Goal: Information Seeking & Learning: Find specific fact

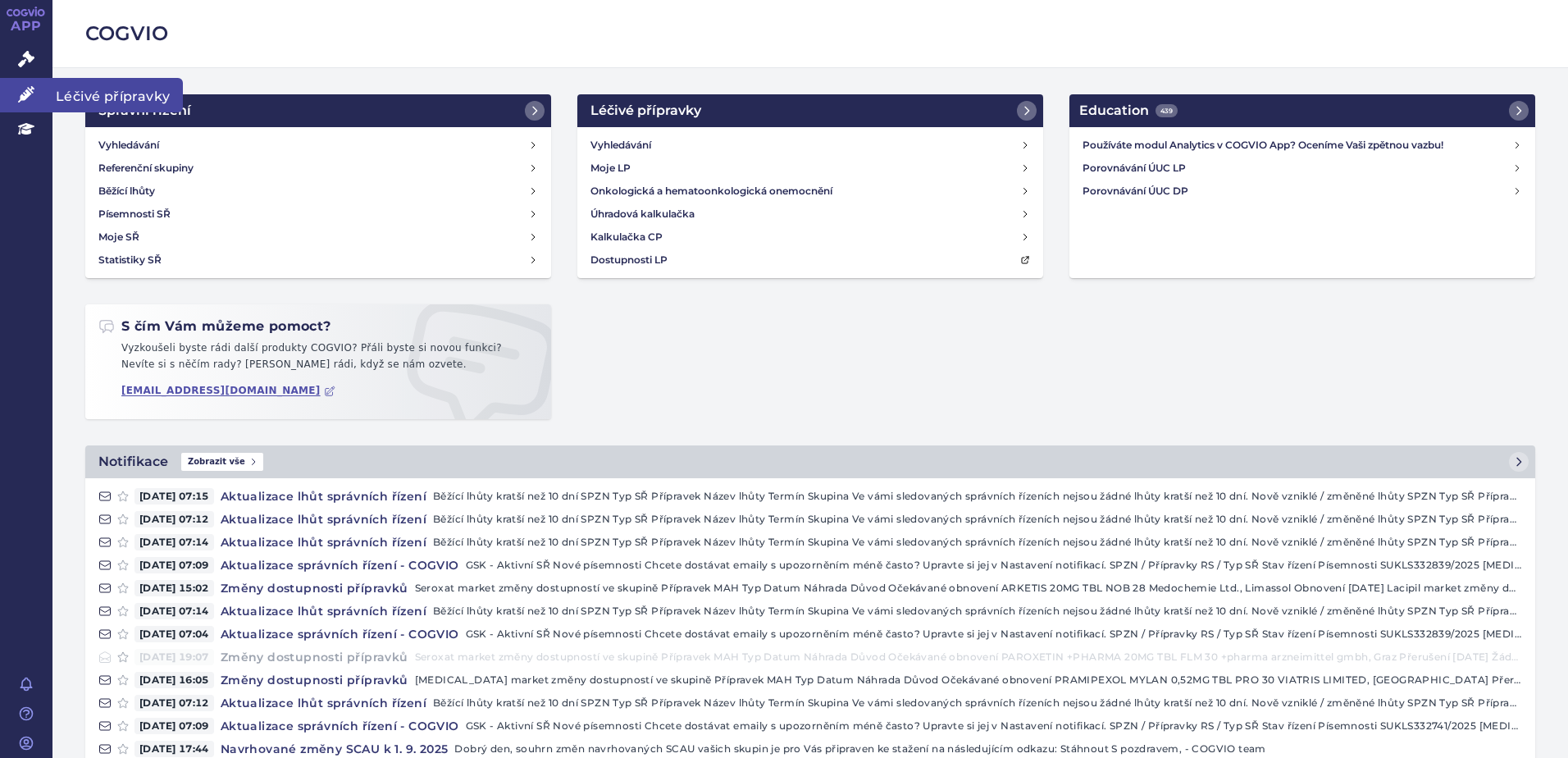
click at [32, 99] on icon at bounding box center [26, 94] width 17 height 17
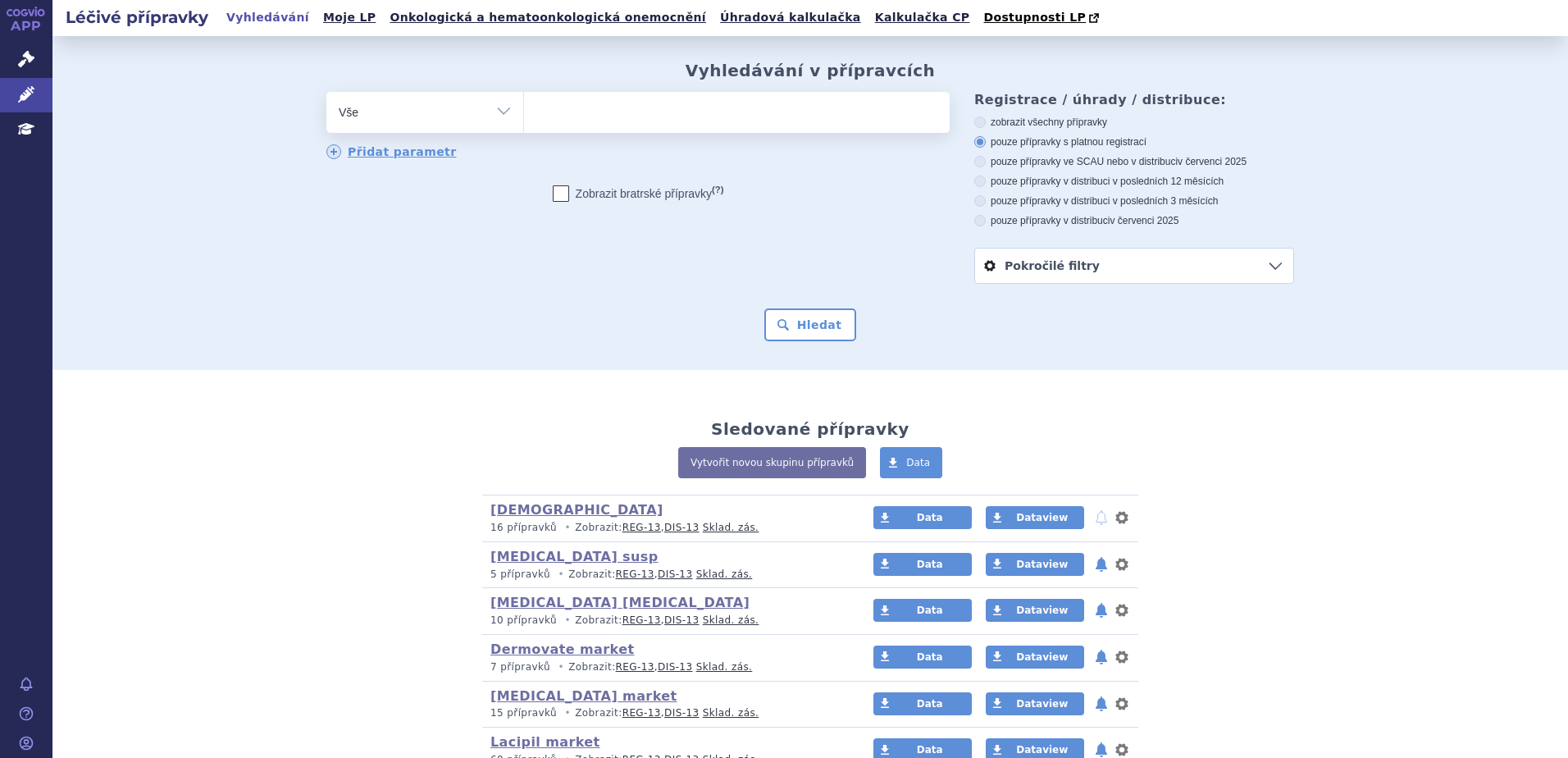
click at [621, 124] on ul at bounding box center [737, 109] width 425 height 34
click at [524, 124] on select at bounding box center [523, 111] width 1 height 41
type input "se"
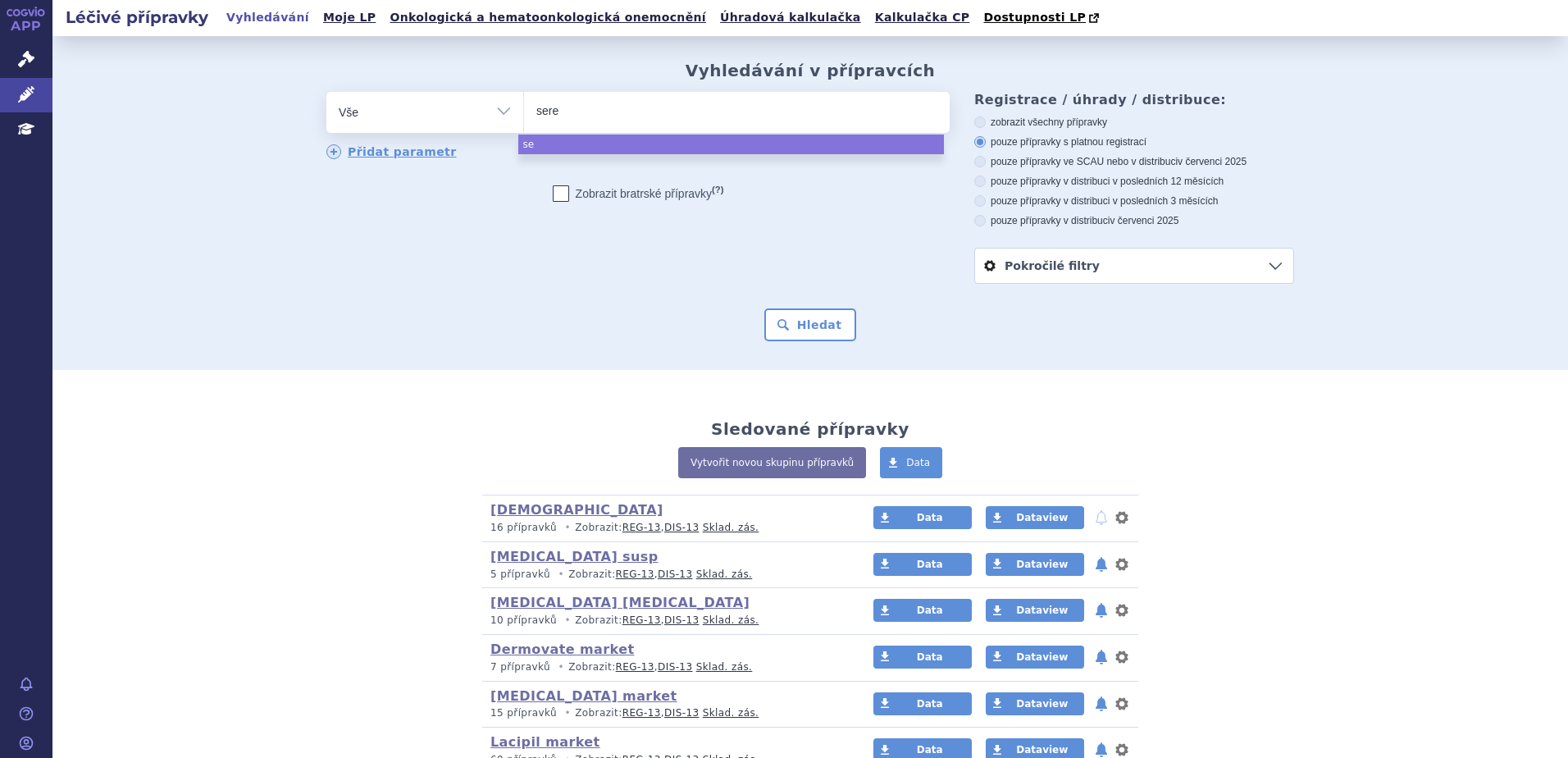
type input "seret"
type input "seretide"
select select "[MEDICAL_DATA]"
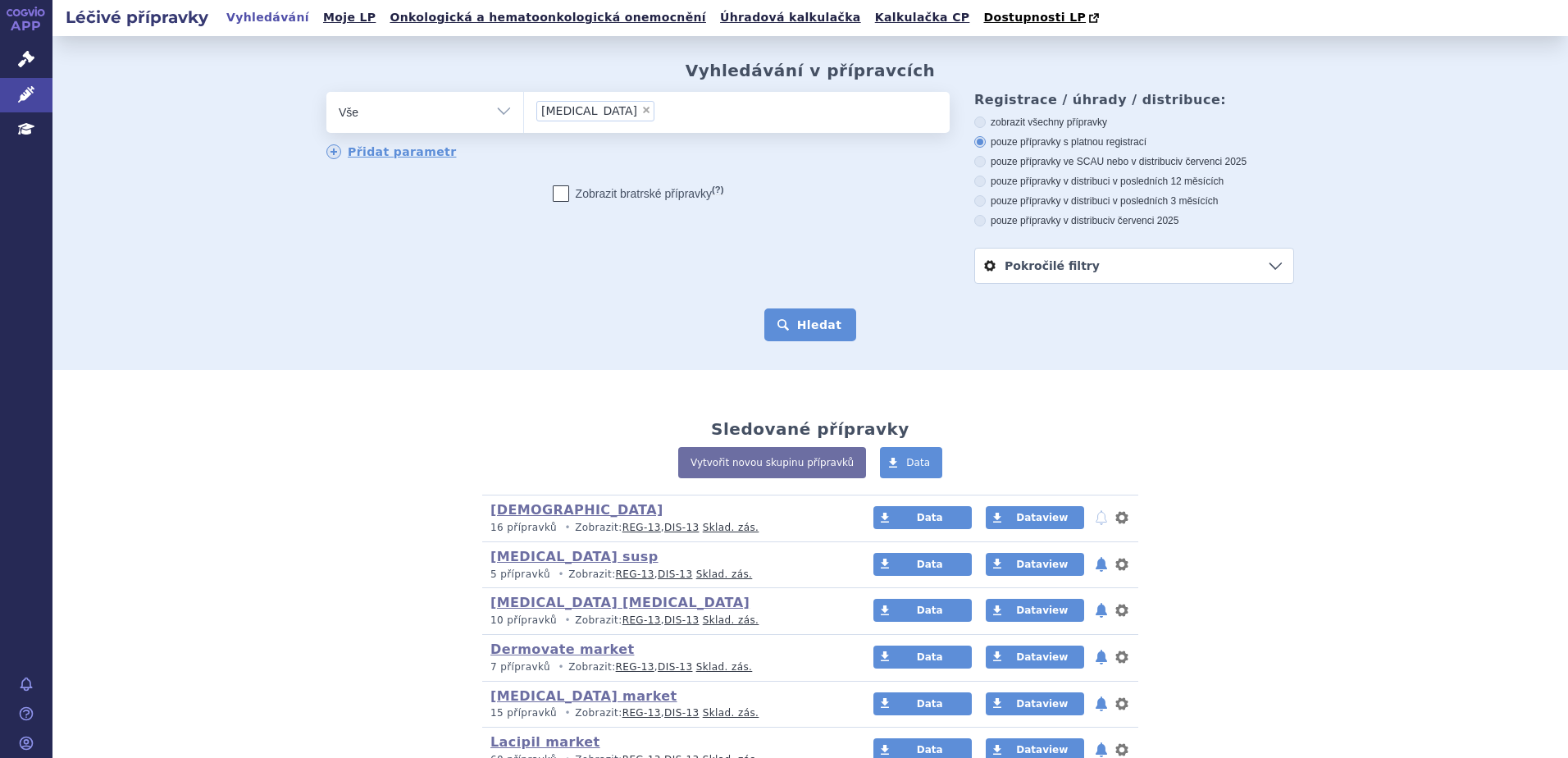
click at [824, 315] on button "Hledat" at bounding box center [810, 324] width 93 height 33
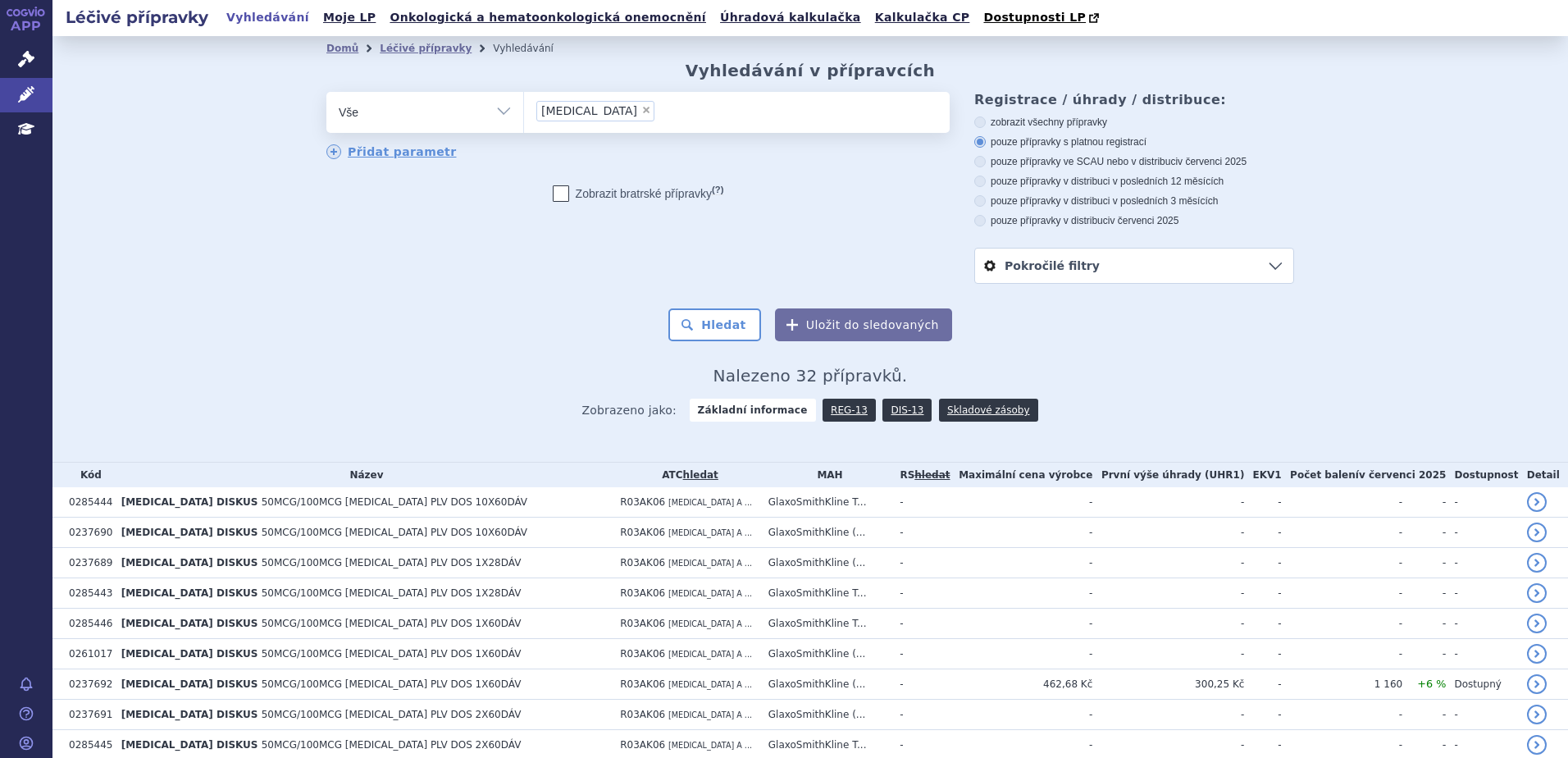
click at [1546, 133] on div "Domů Léčivé přípravky Vyhledávání Vyhledávání v přípravcích odstranit Vše Přípr…" at bounding box center [809, 249] width 1515 height 425
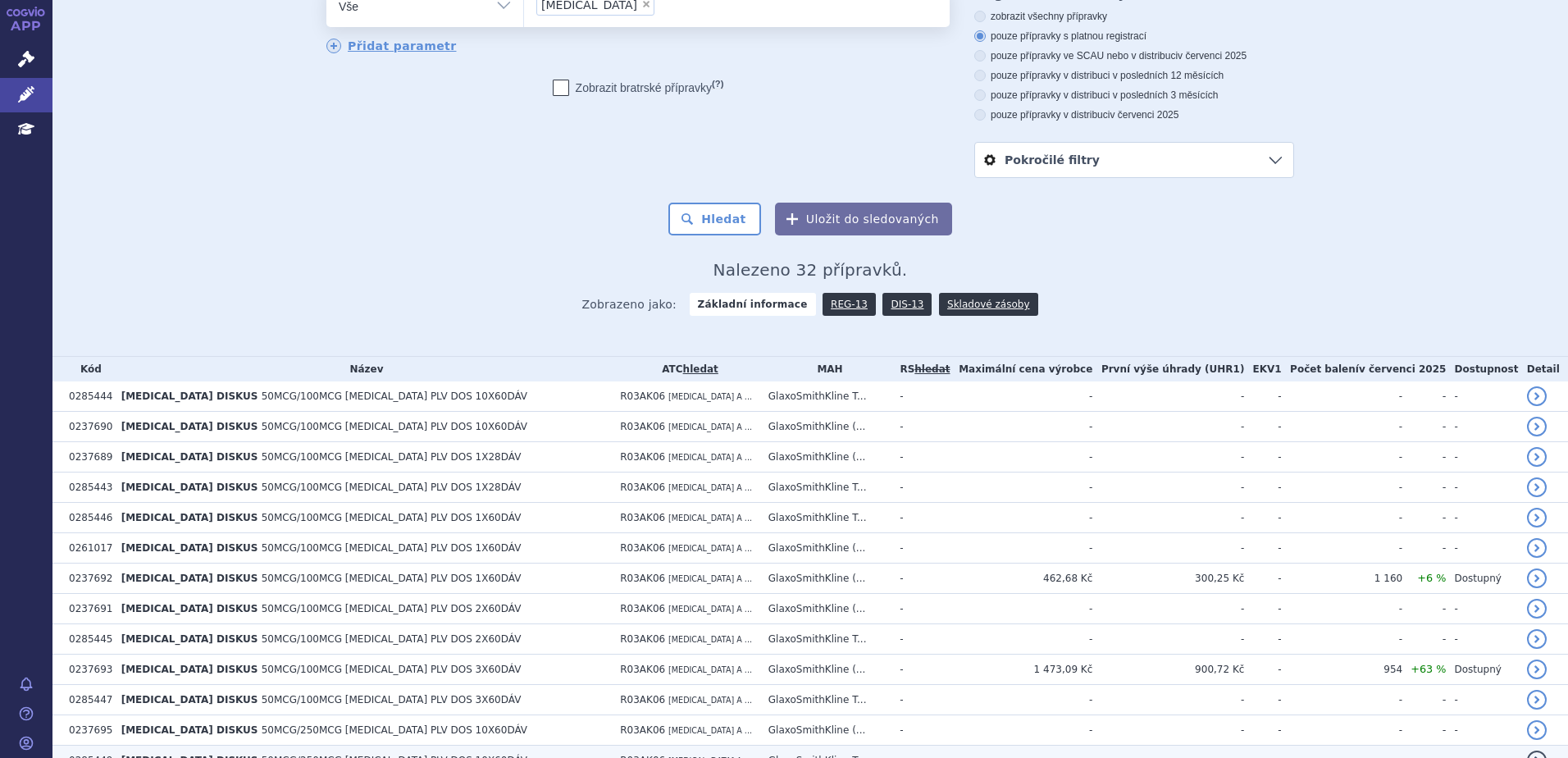
scroll to position [328, 0]
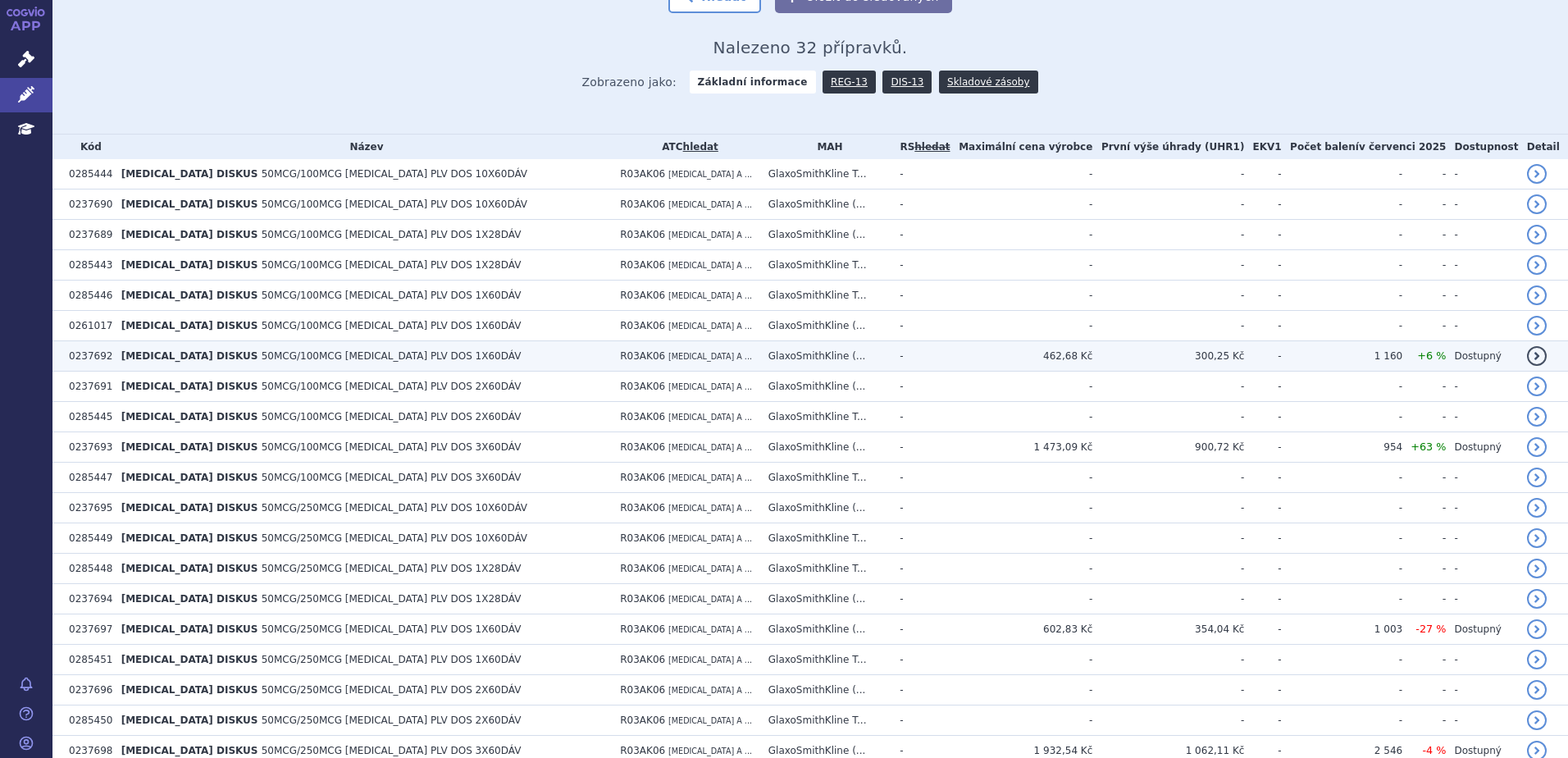
click at [335, 354] on span "50MCG/100MCG INH PLV DOS 1X60DÁV" at bounding box center [391, 356] width 260 height 11
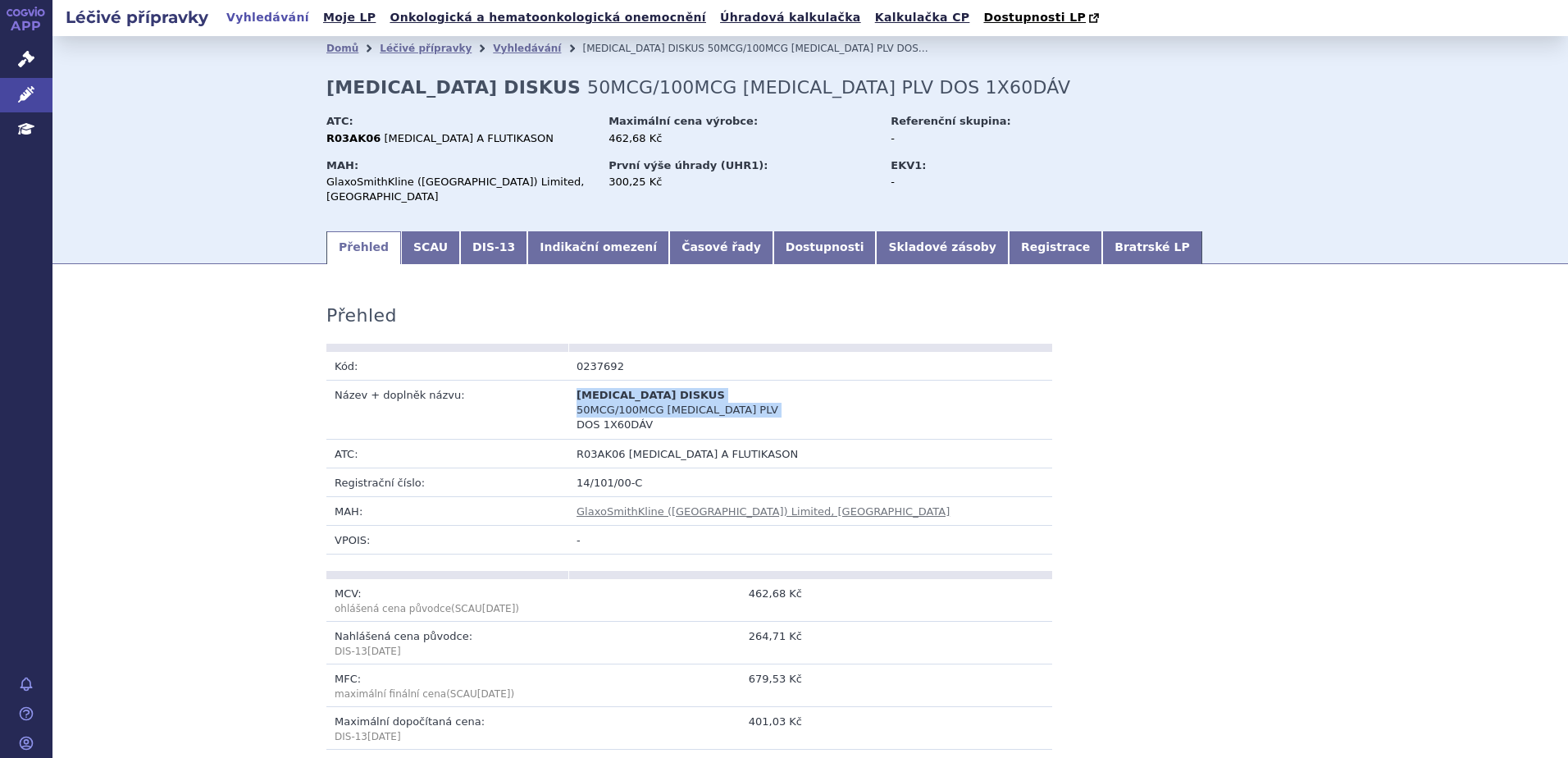
drag, startPoint x: 572, startPoint y: 380, endPoint x: 656, endPoint y: 391, distance: 84.7
click at [656, 391] on td "SERETIDE DISKUS 50MCG/100MCG INH PLV DOS 1X60DÁV" at bounding box center [689, 409] width 242 height 59
copy td "SERETIDE DISKUS 50MCG/100MCG INH PLV DOS 1X60DÁV"
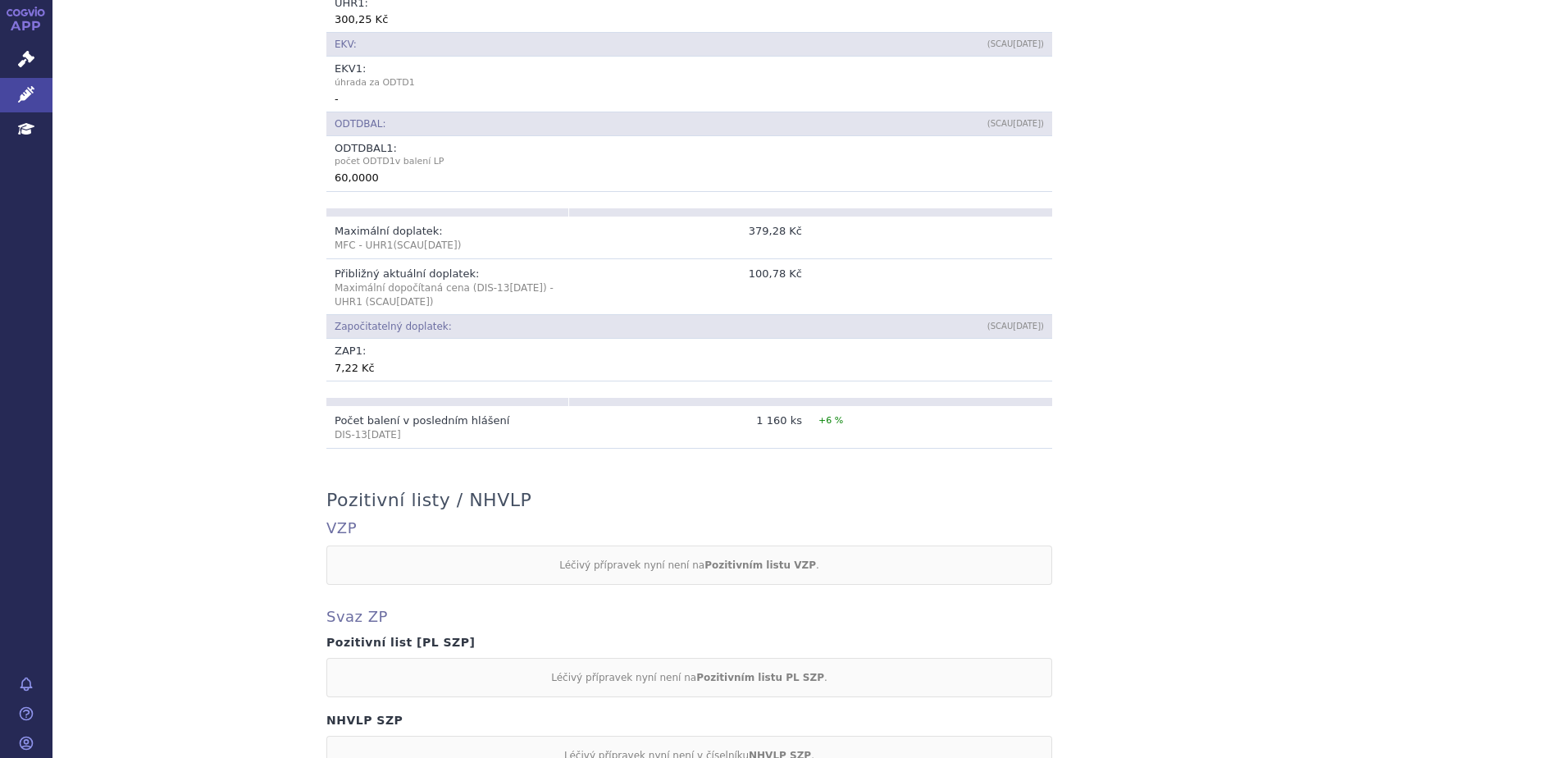
scroll to position [881, 0]
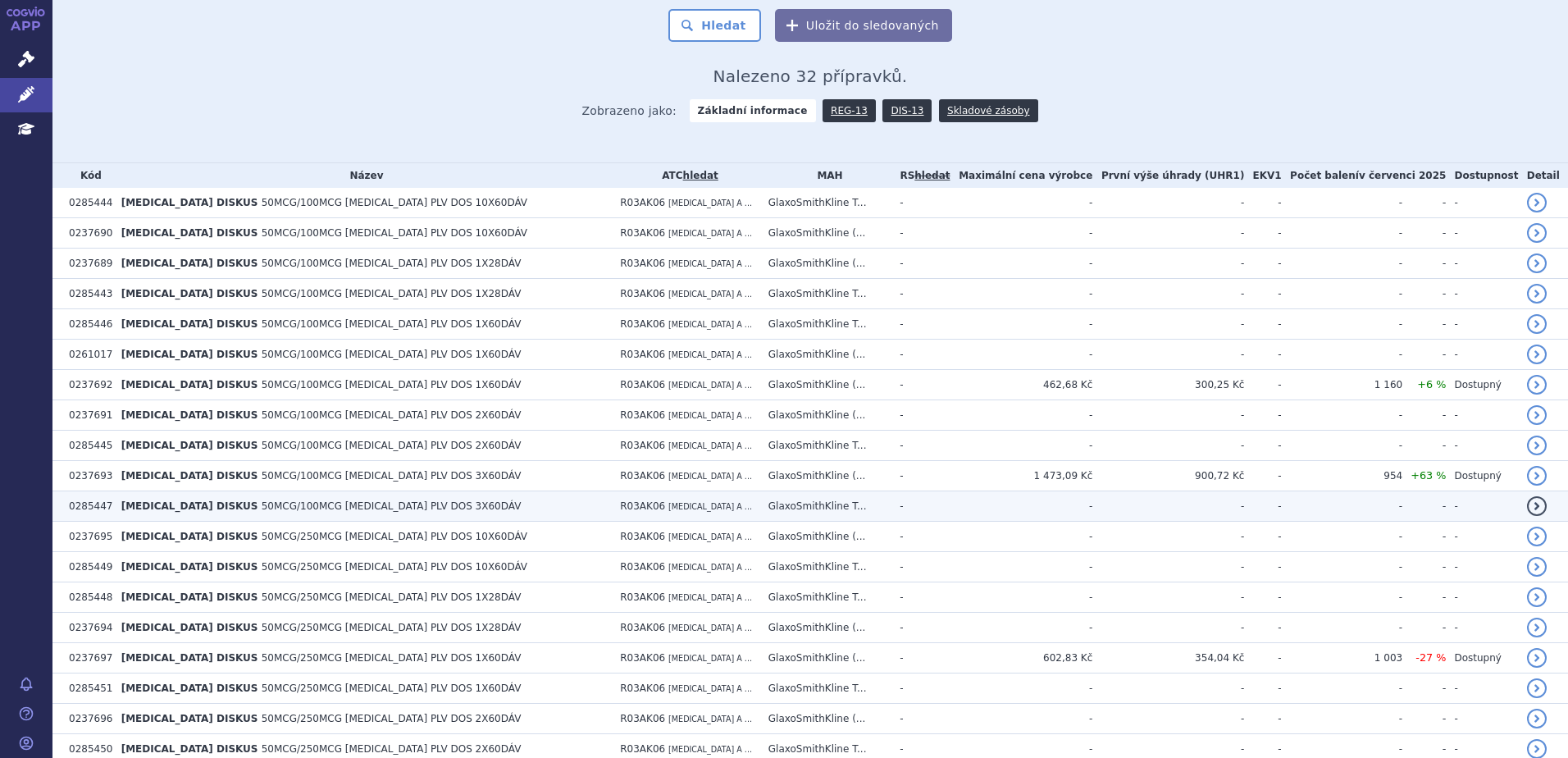
scroll to position [328, 0]
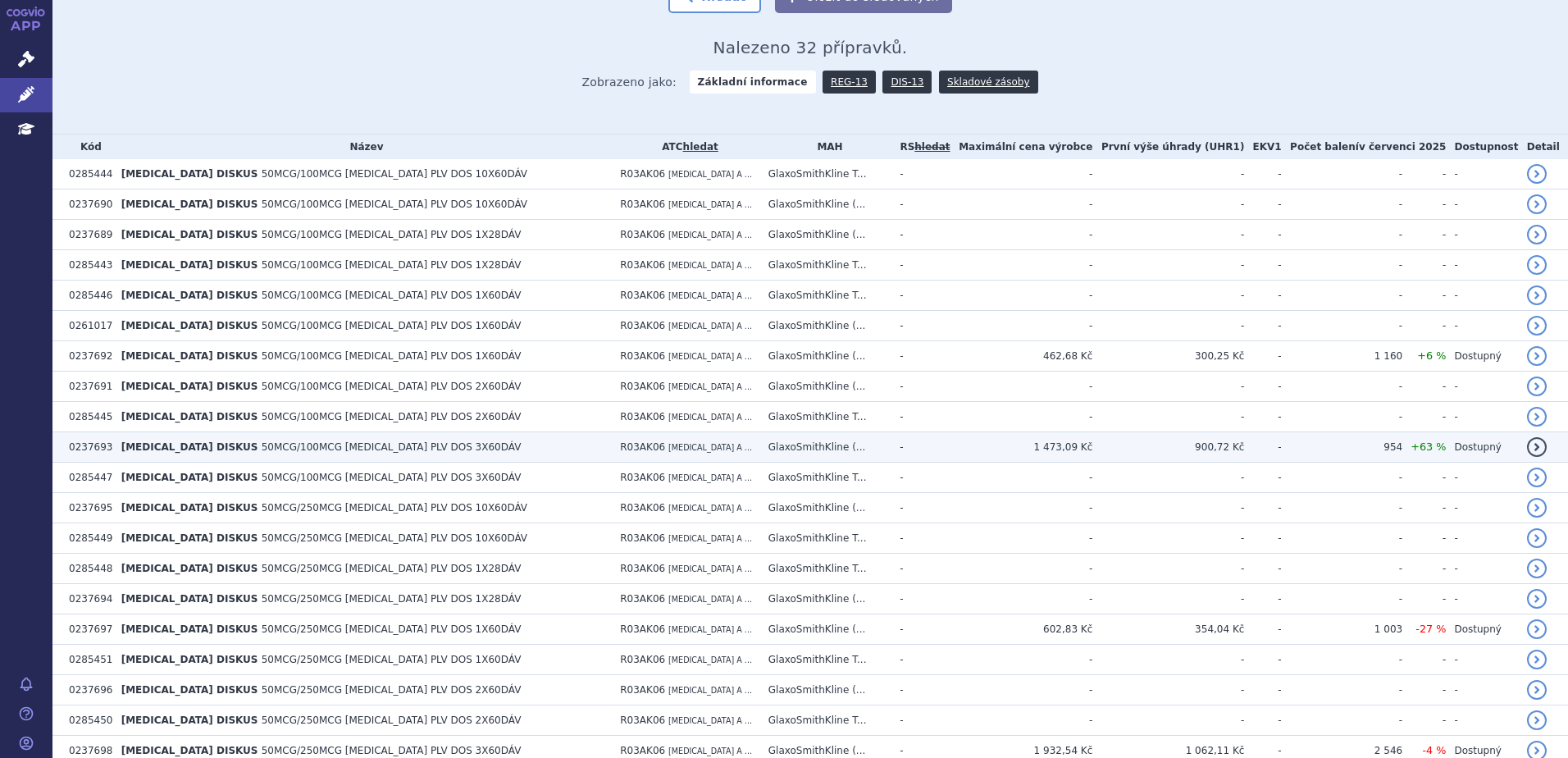
click at [400, 447] on td "SERETIDE DISKUS 50MCG/100MCG INH PLV DOS 3X60DÁV" at bounding box center [363, 447] width 499 height 30
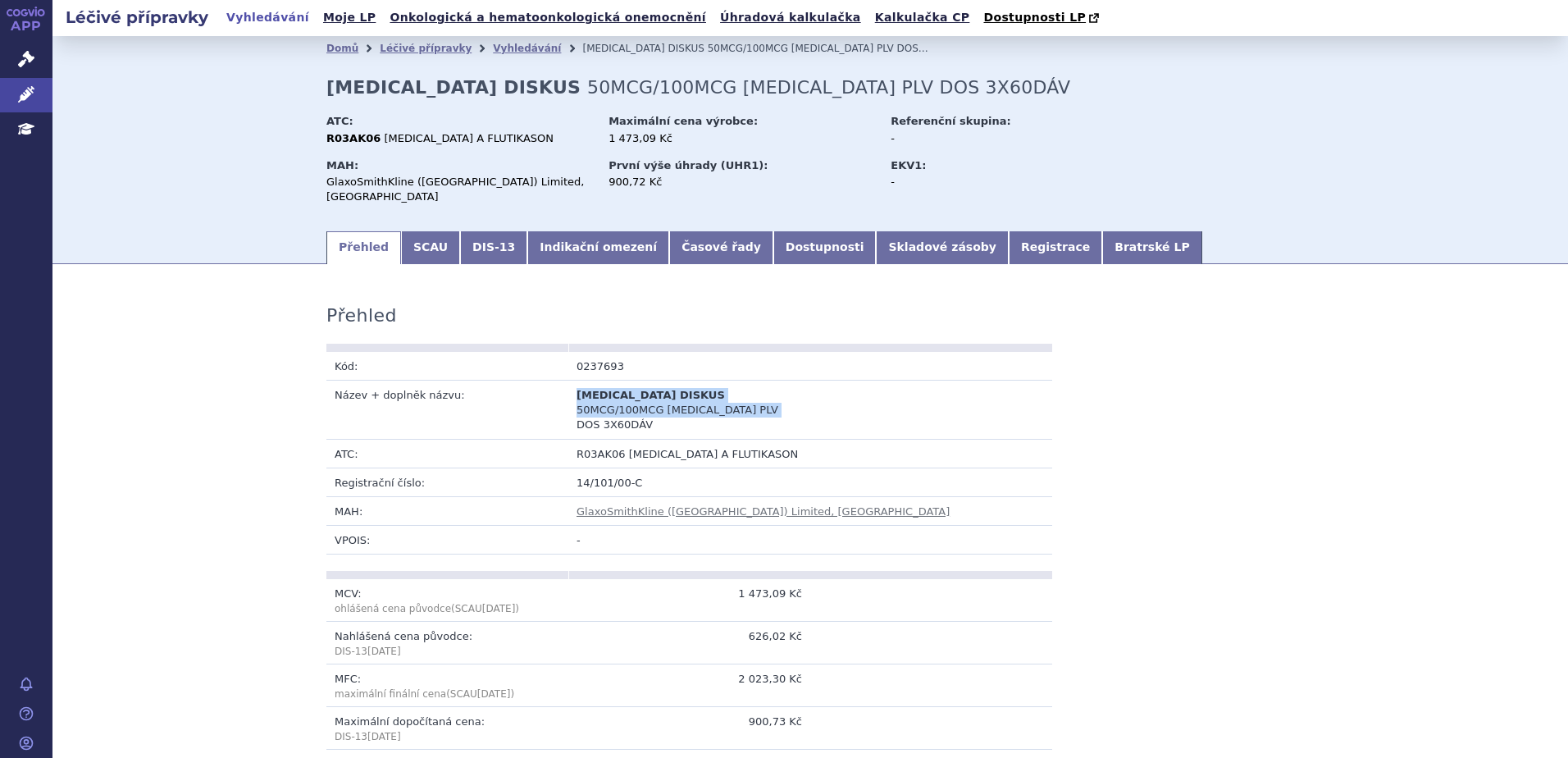
drag, startPoint x: 639, startPoint y: 402, endPoint x: 563, endPoint y: 382, distance: 78.6
click at [568, 382] on td "[MEDICAL_DATA] DISKUS 50MCG/100MCG [MEDICAL_DATA] PLV DOS 3X60DÁV" at bounding box center [689, 409] width 242 height 59
copy td "[MEDICAL_DATA] DISKUS 50MCG/100MCG [MEDICAL_DATA] PLV DOS 3X60DÁV"
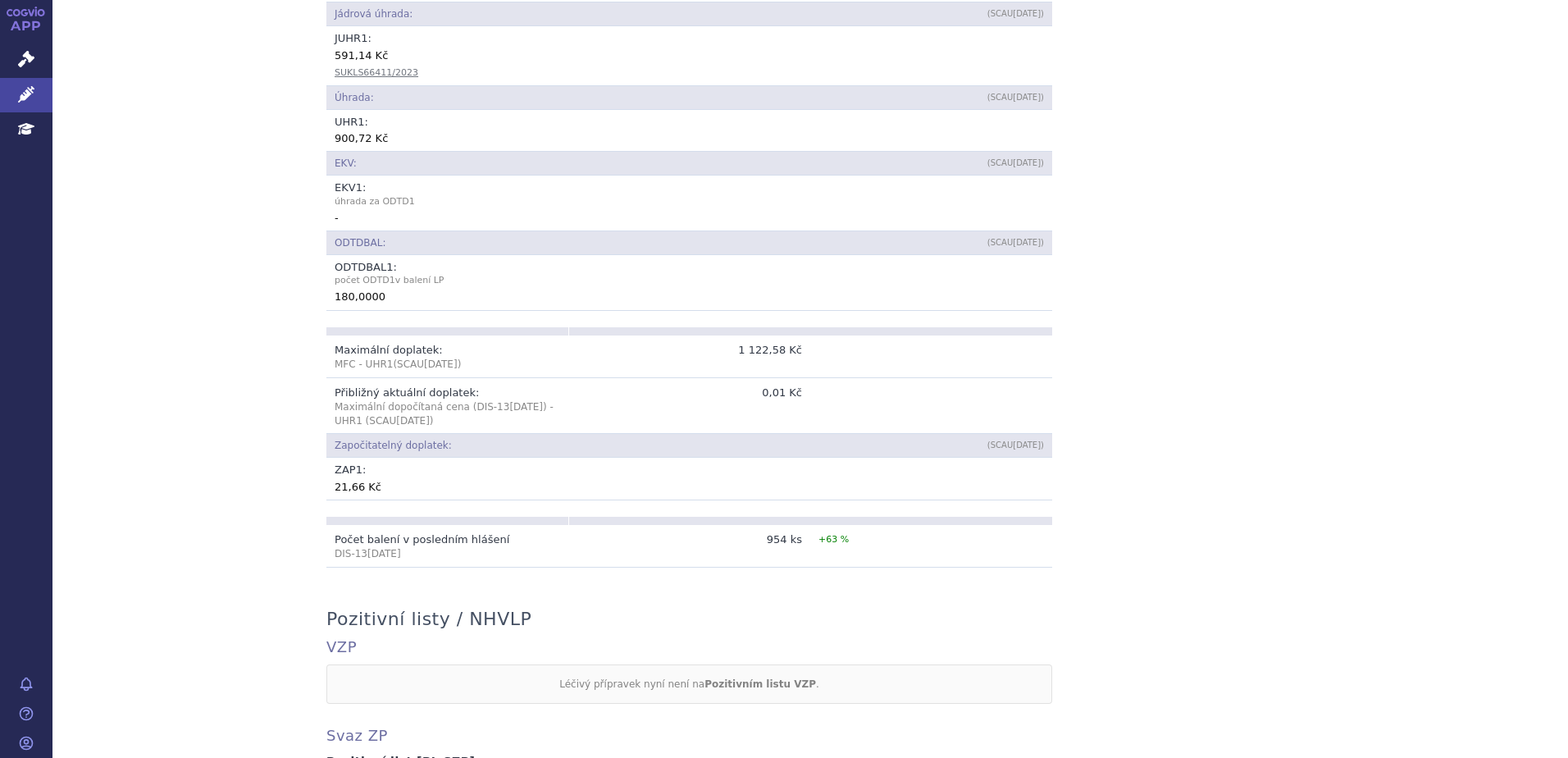
scroll to position [819, 0]
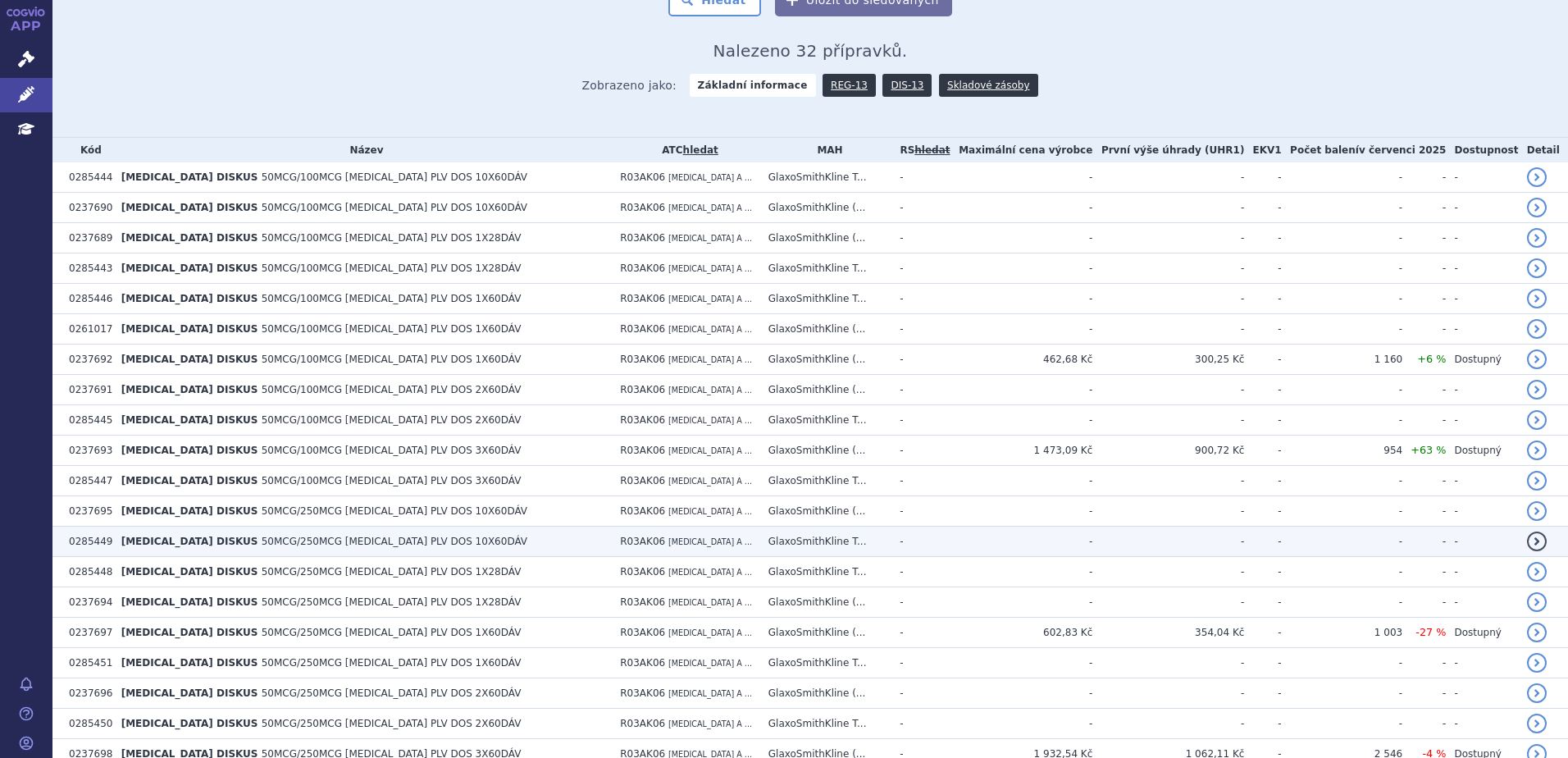
scroll to position [328, 0]
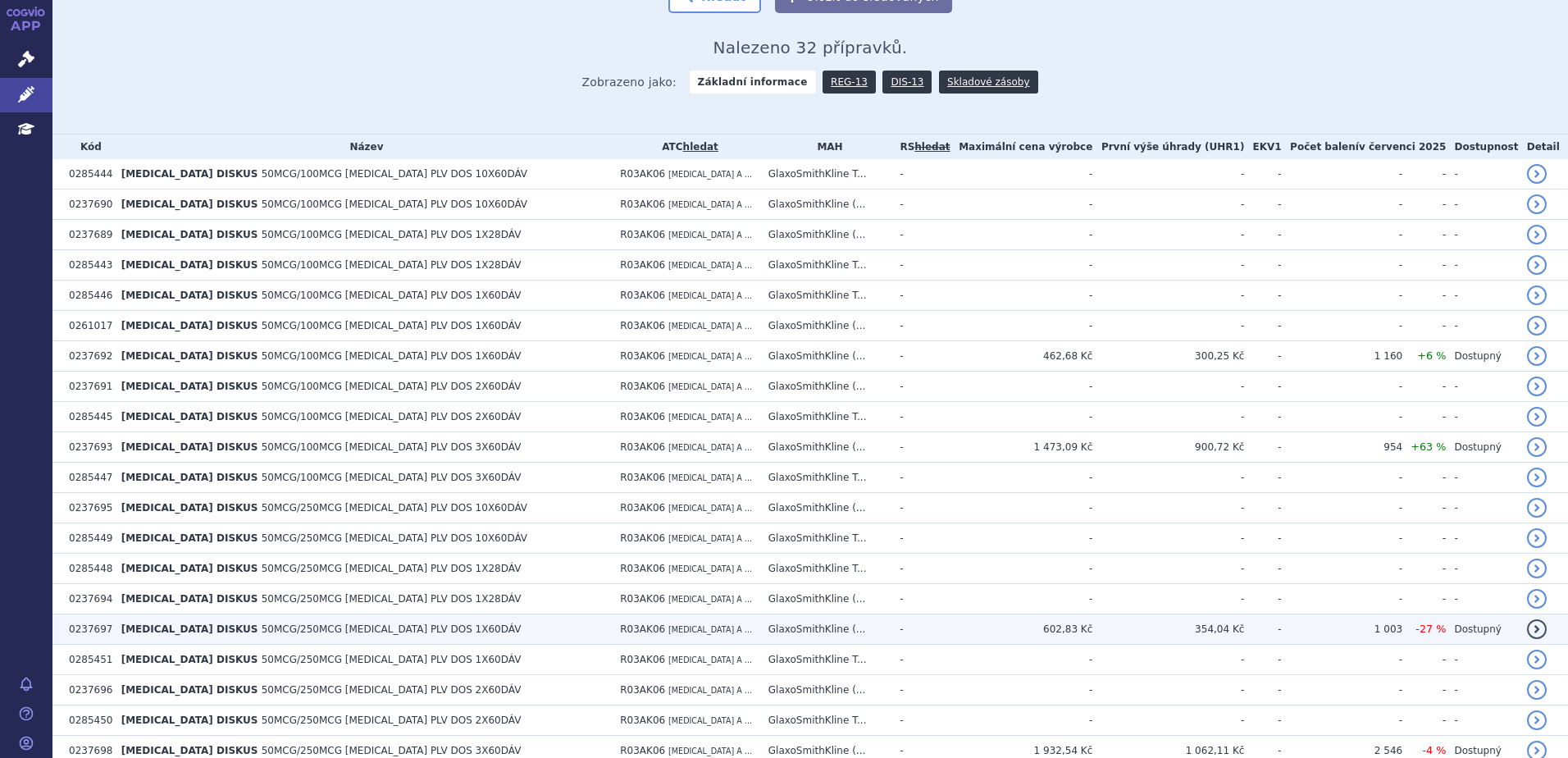
click at [400, 629] on td "SERETIDE DISKUS 50MCG/250MCG INH PLV DOS 1X60DÁV" at bounding box center [363, 629] width 499 height 30
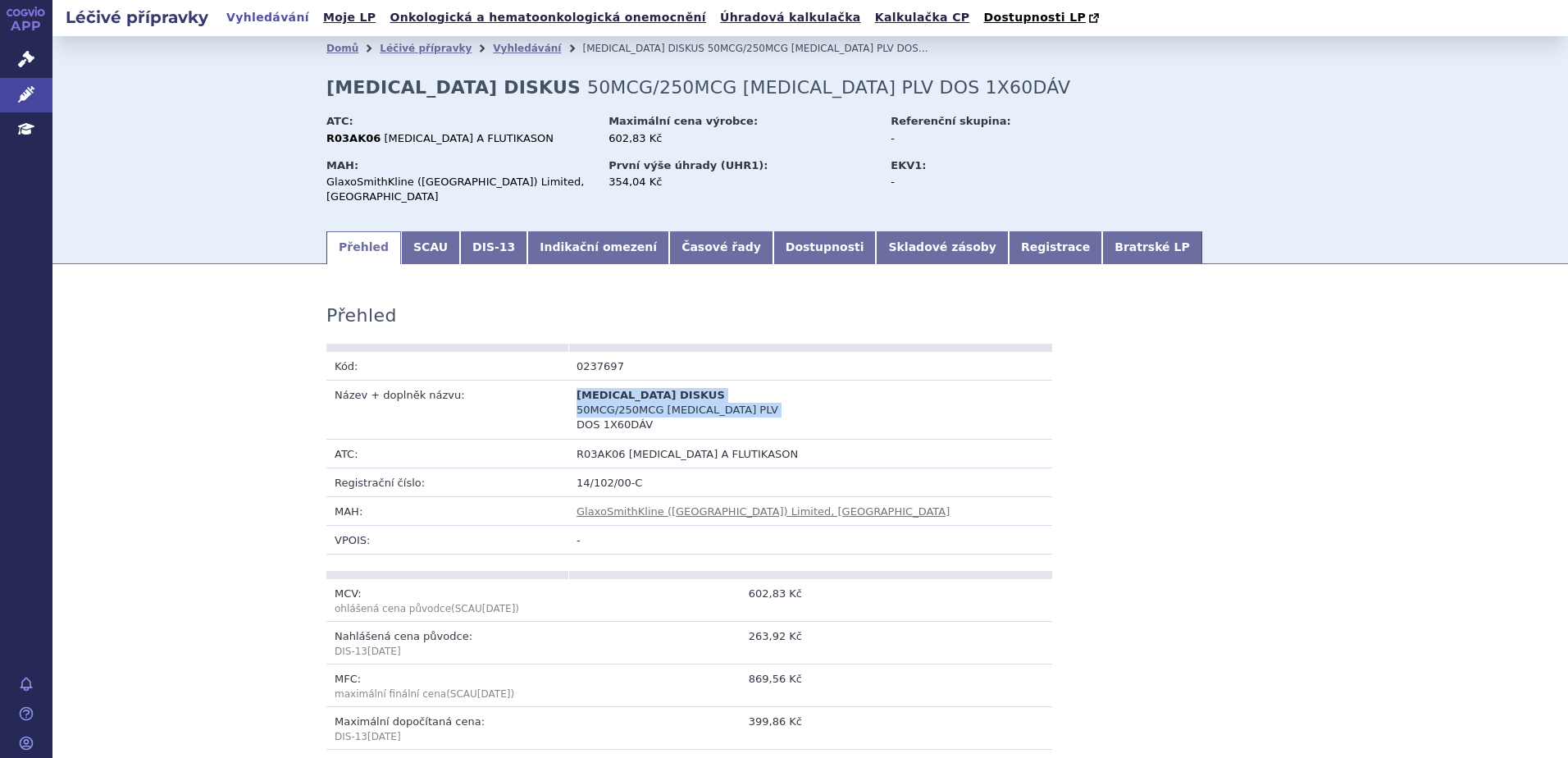
drag, startPoint x: 568, startPoint y: 377, endPoint x: 643, endPoint y: 394, distance: 76.9
click at [643, 394] on td "[MEDICAL_DATA] DISKUS 50MCG/250MCG [MEDICAL_DATA] PLV DOS 1X60DÁV" at bounding box center [689, 409] width 242 height 59
copy td "SERETIDE DISKUS 50MCG/250MCG INH PLV DOS 1X60DÁV"
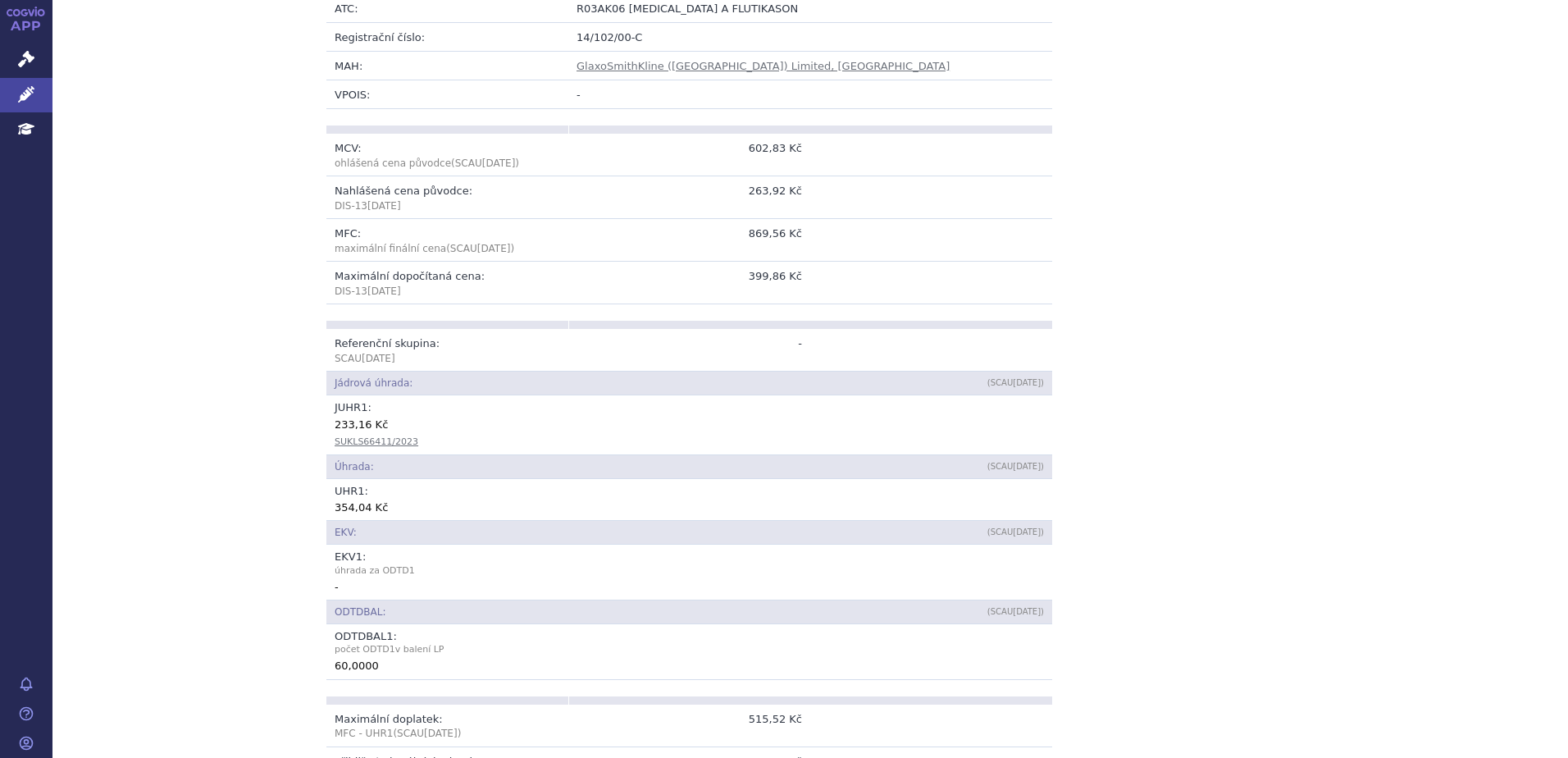
scroll to position [82, 0]
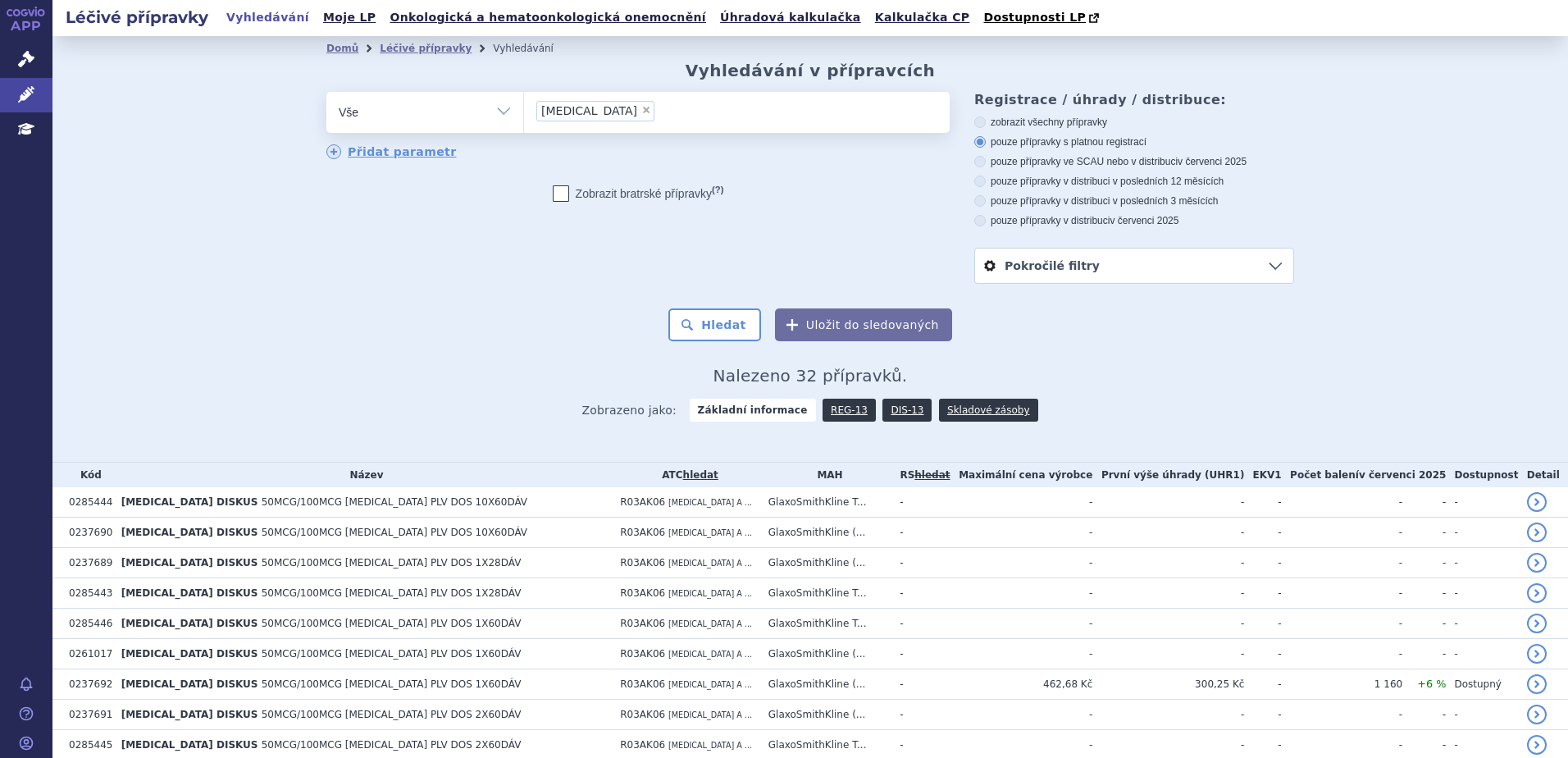
scroll to position [768, 0]
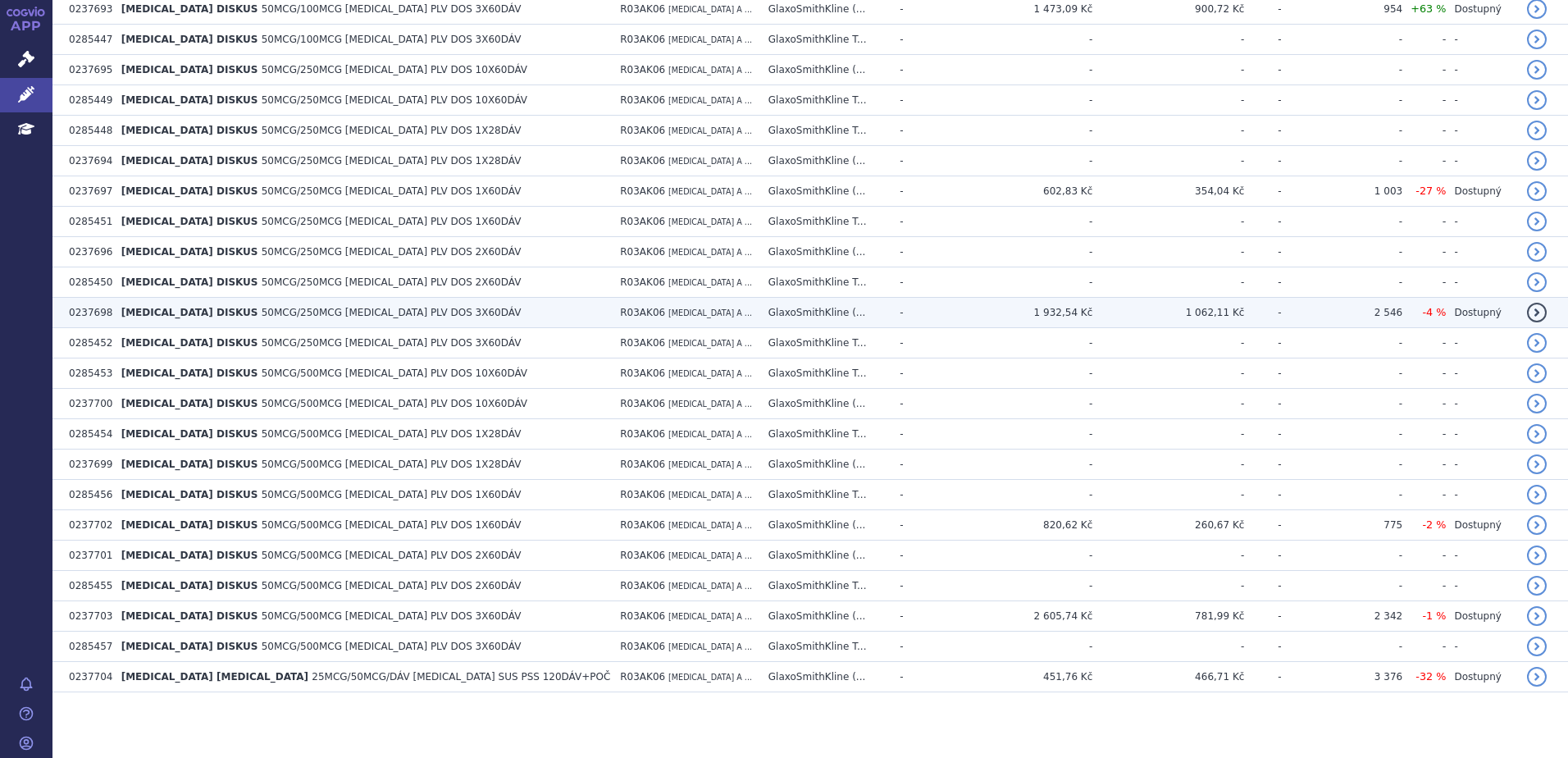
click at [371, 315] on span "50MCG/250MCG [MEDICAL_DATA] PLV DOS 3X60DÁV" at bounding box center [391, 312] width 260 height 11
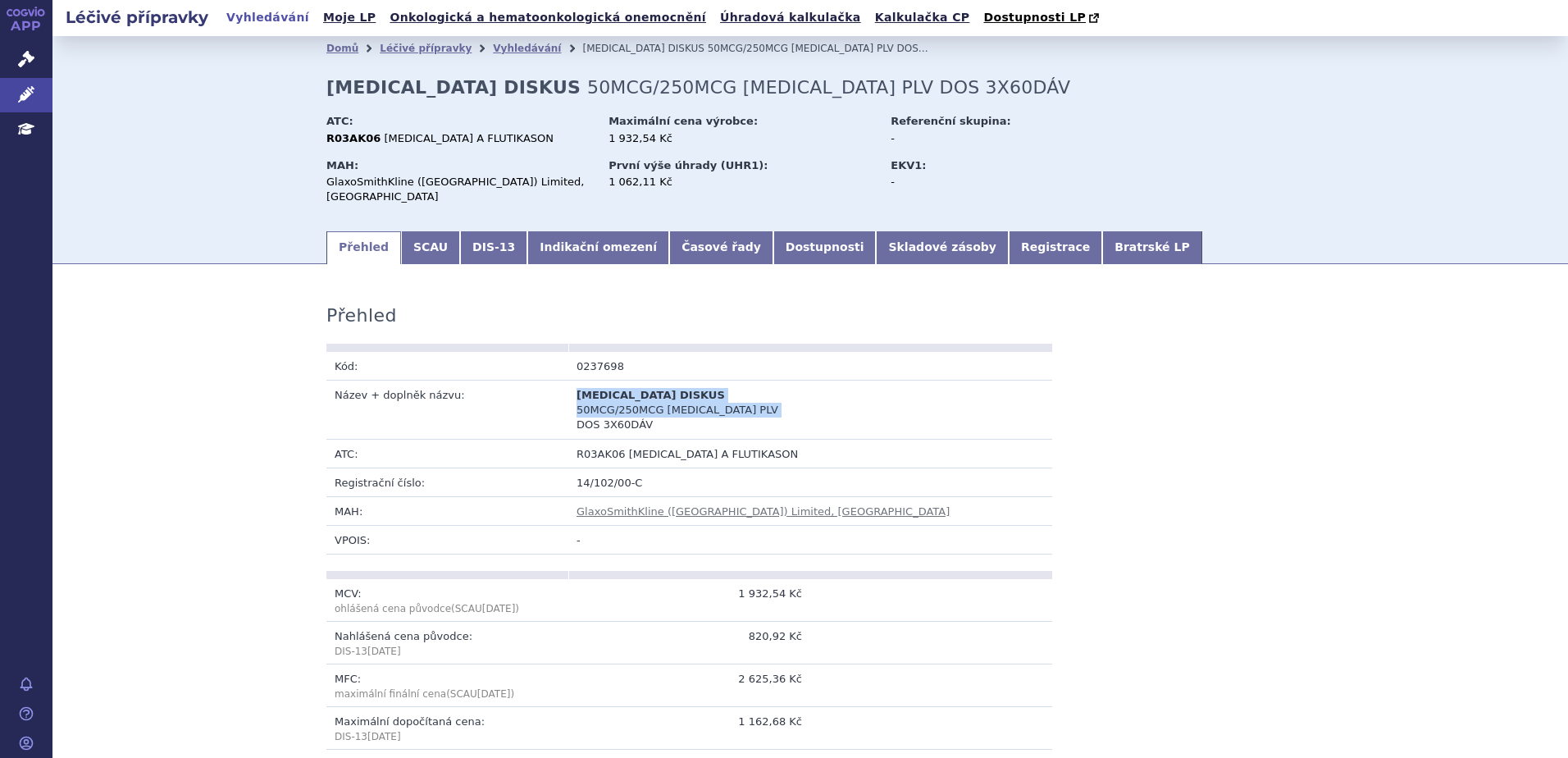
drag, startPoint x: 573, startPoint y: 377, endPoint x: 656, endPoint y: 395, distance: 84.9
click at [656, 395] on td "SERETIDE DISKUS 50MCG/250MCG INH PLV DOS 3X60DÁV" at bounding box center [689, 409] width 242 height 59
copy td "SERETIDE DISKUS 50MCG/250MCG INH PLV DOS 3X60DÁV"
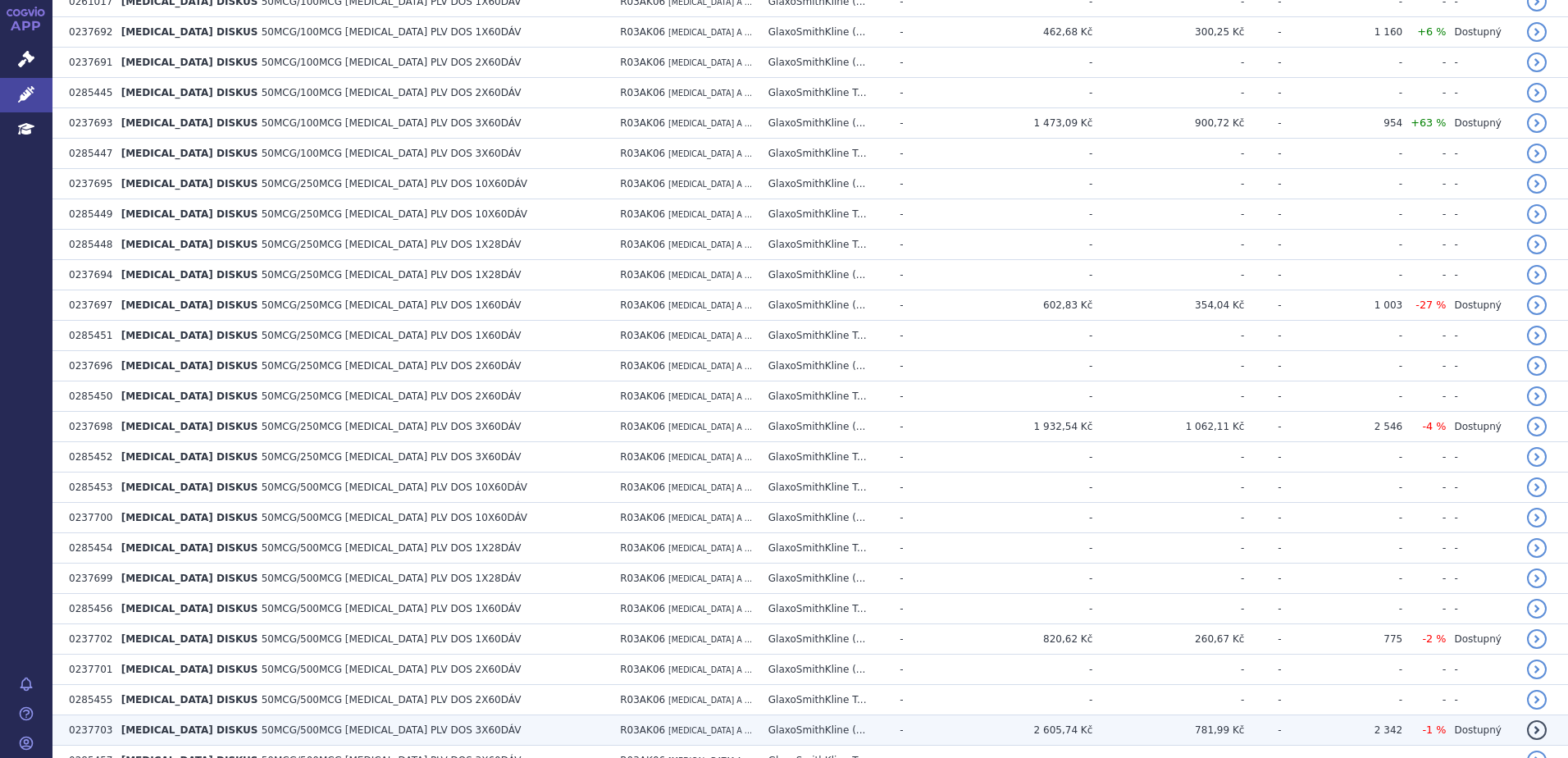
scroll to position [656, 0]
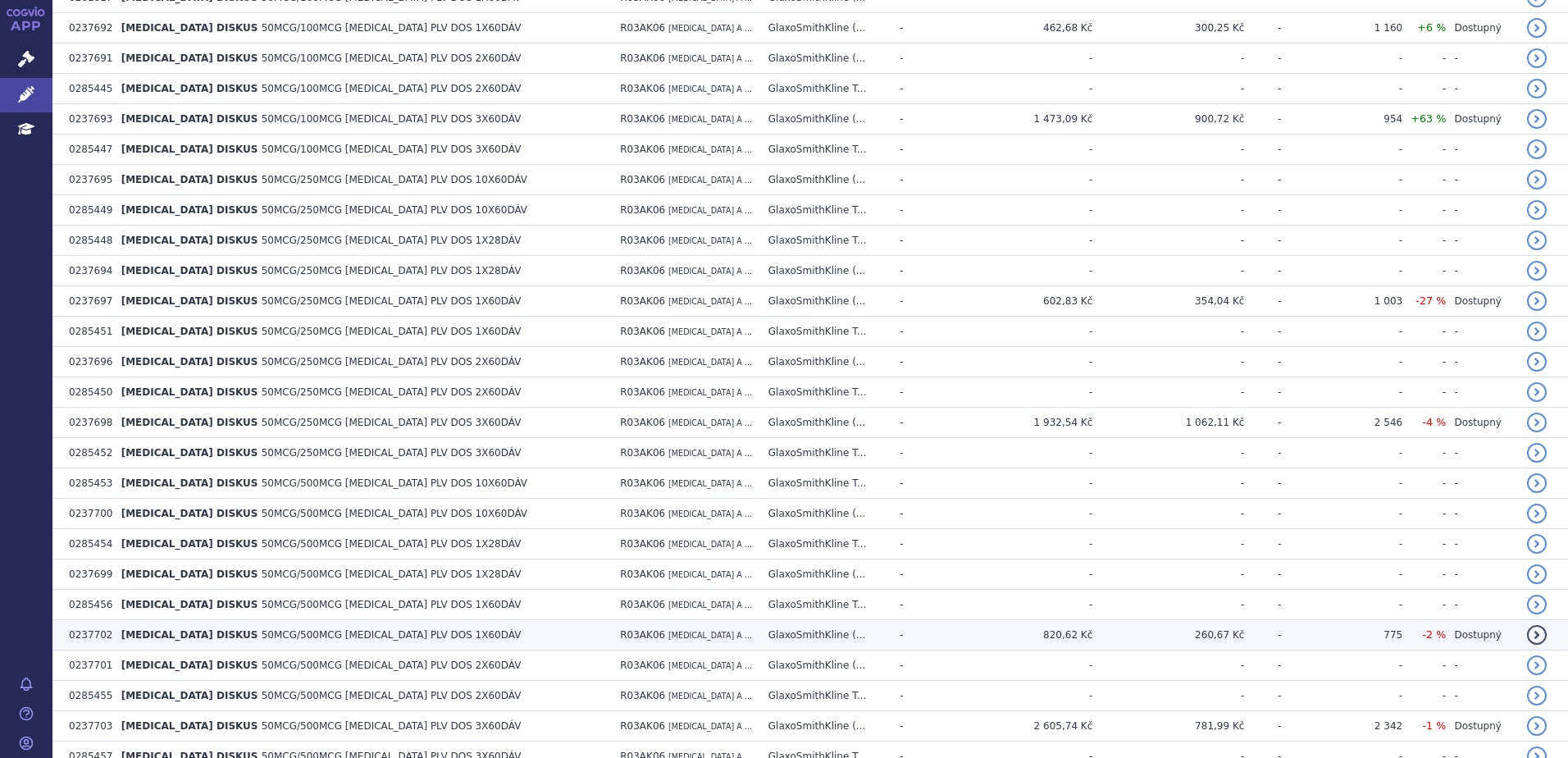
click at [359, 635] on span "50MCG/500MCG [MEDICAL_DATA] PLV DOS 1X60DÁV" at bounding box center [391, 634] width 260 height 11
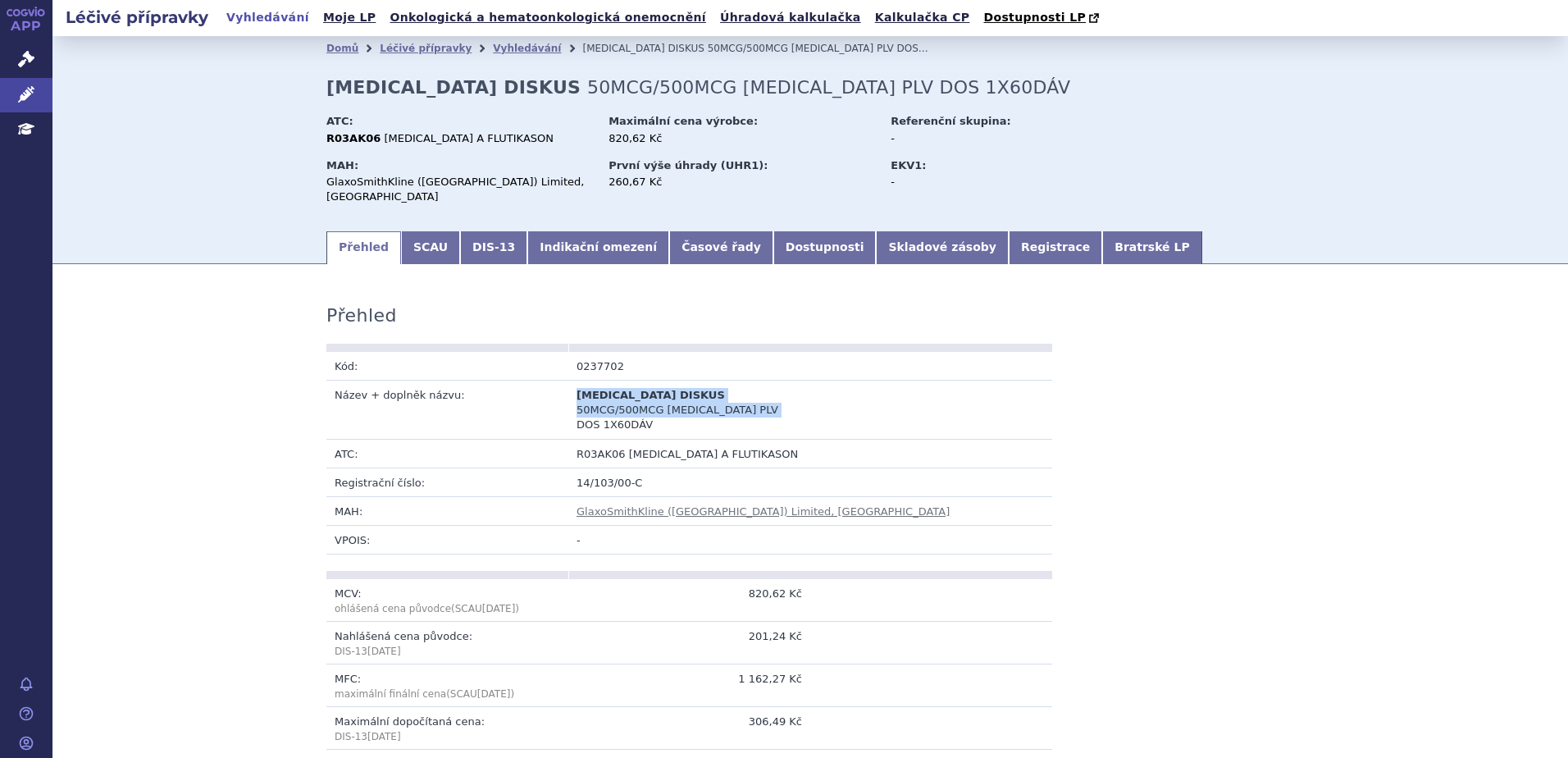
click at [644, 394] on td "[MEDICAL_DATA] DISKUS 50MCG/500MCG [MEDICAL_DATA] PLV DOS 1X60DÁV" at bounding box center [689, 409] width 242 height 59
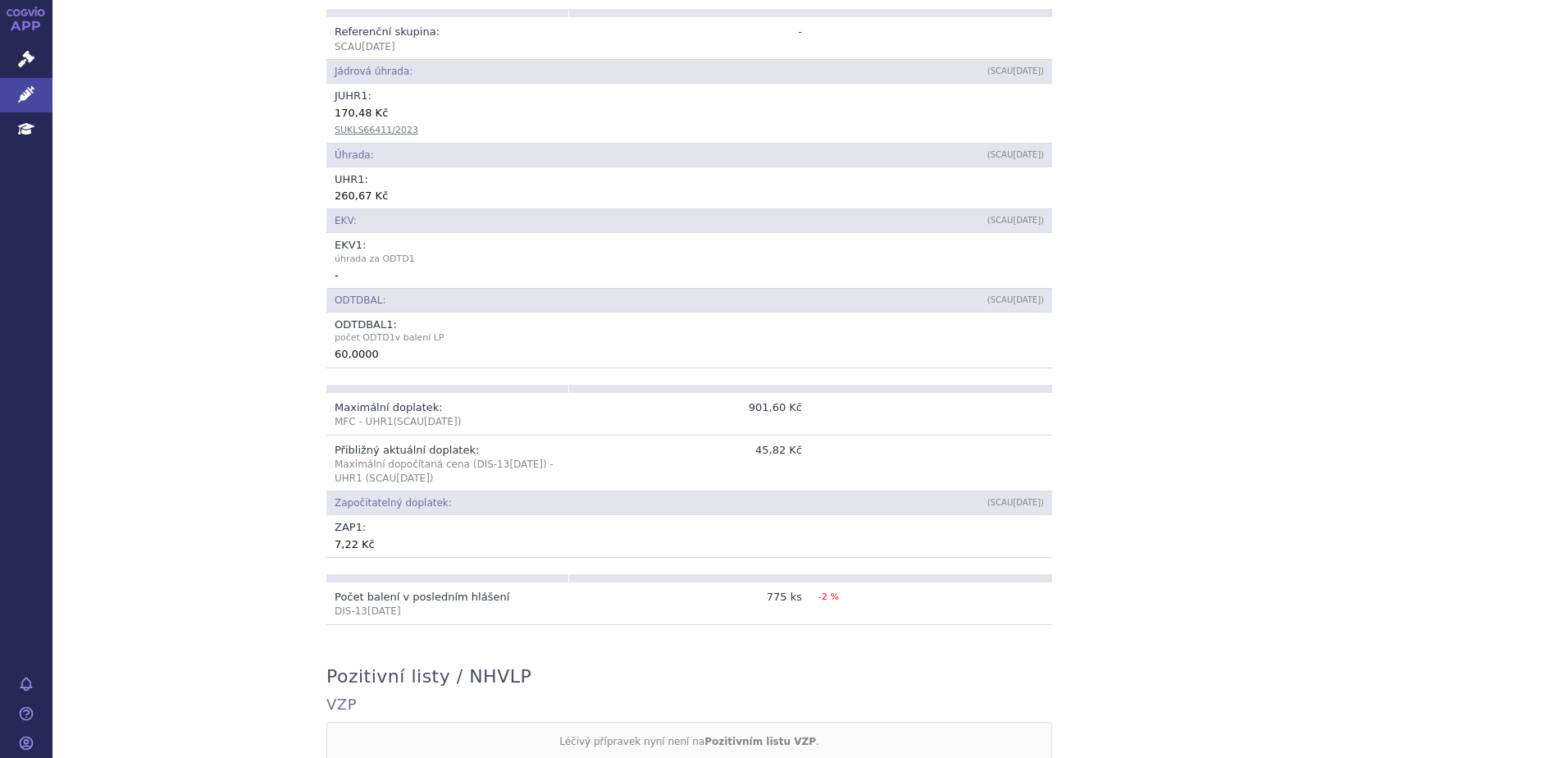
scroll to position [902, 0]
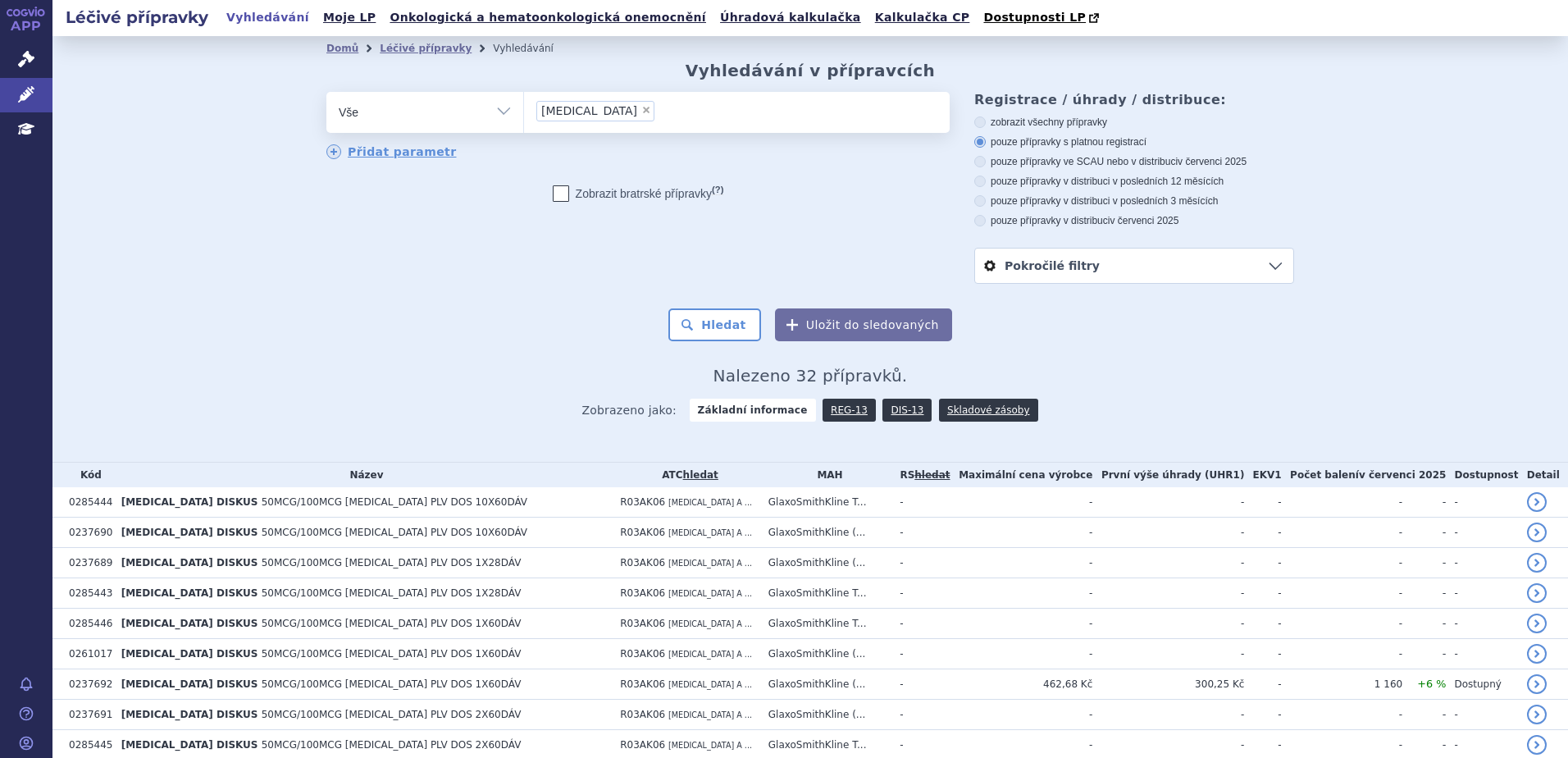
scroll to position [768, 0]
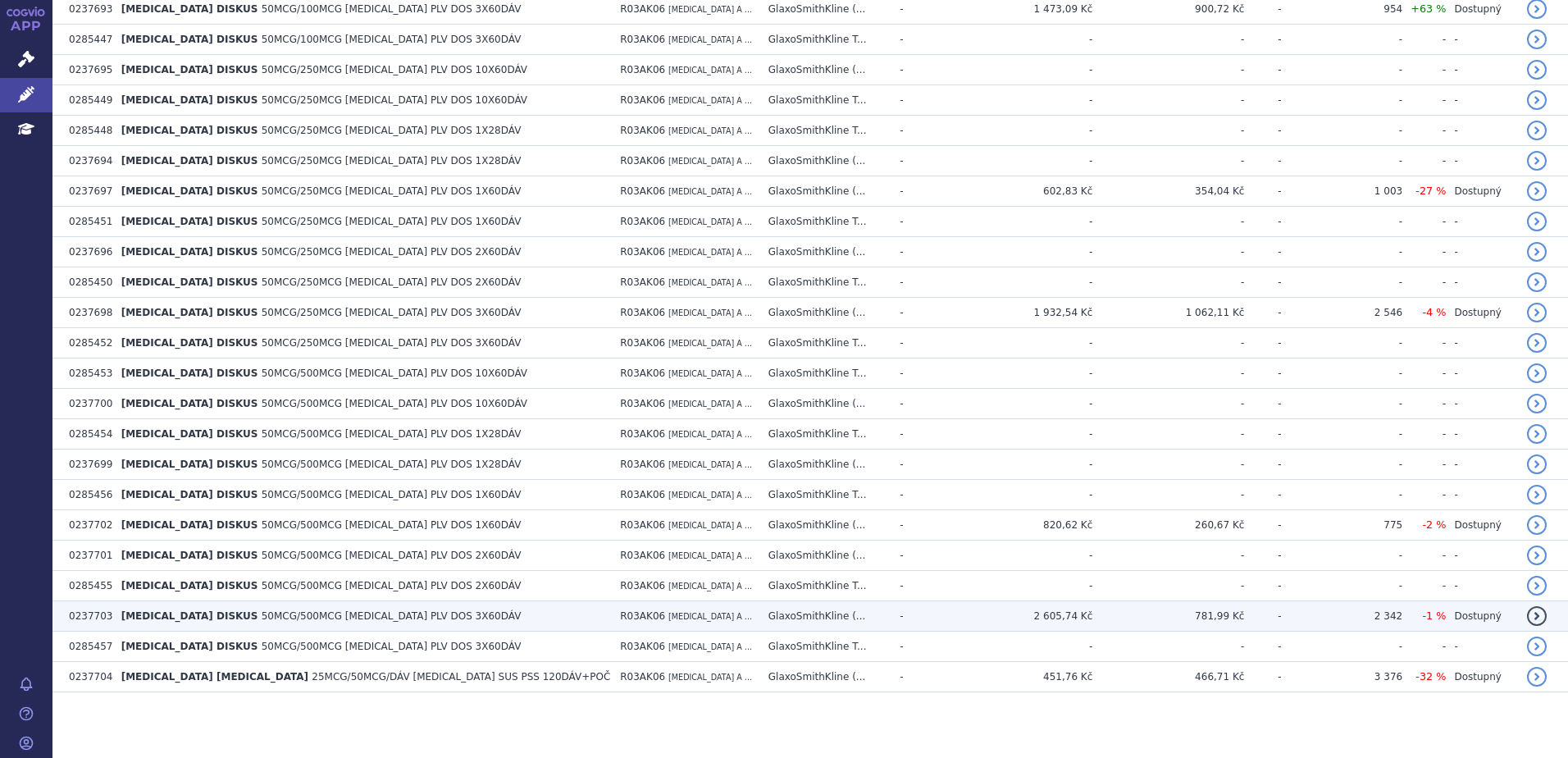
click at [374, 615] on span "50MCG/500MCG [MEDICAL_DATA] PLV DOS 3X60DÁV" at bounding box center [391, 615] width 260 height 11
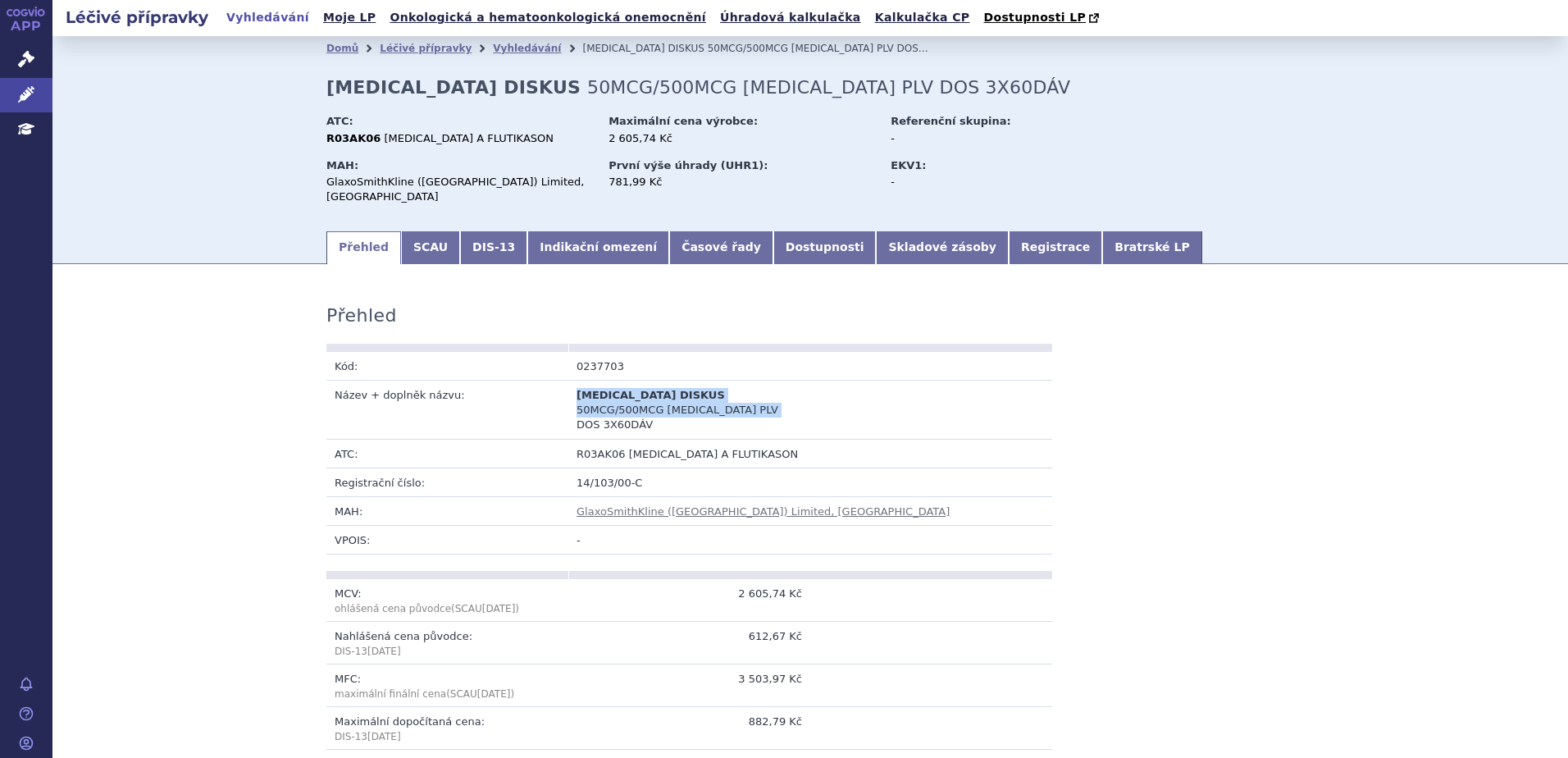
drag, startPoint x: 611, startPoint y: 374, endPoint x: 657, endPoint y: 389, distance: 48.4
click at [657, 389] on td "[MEDICAL_DATA] DISKUS 50MCG/500MCG [MEDICAL_DATA] PLV DOS 3X60DÁV" at bounding box center [689, 409] width 242 height 59
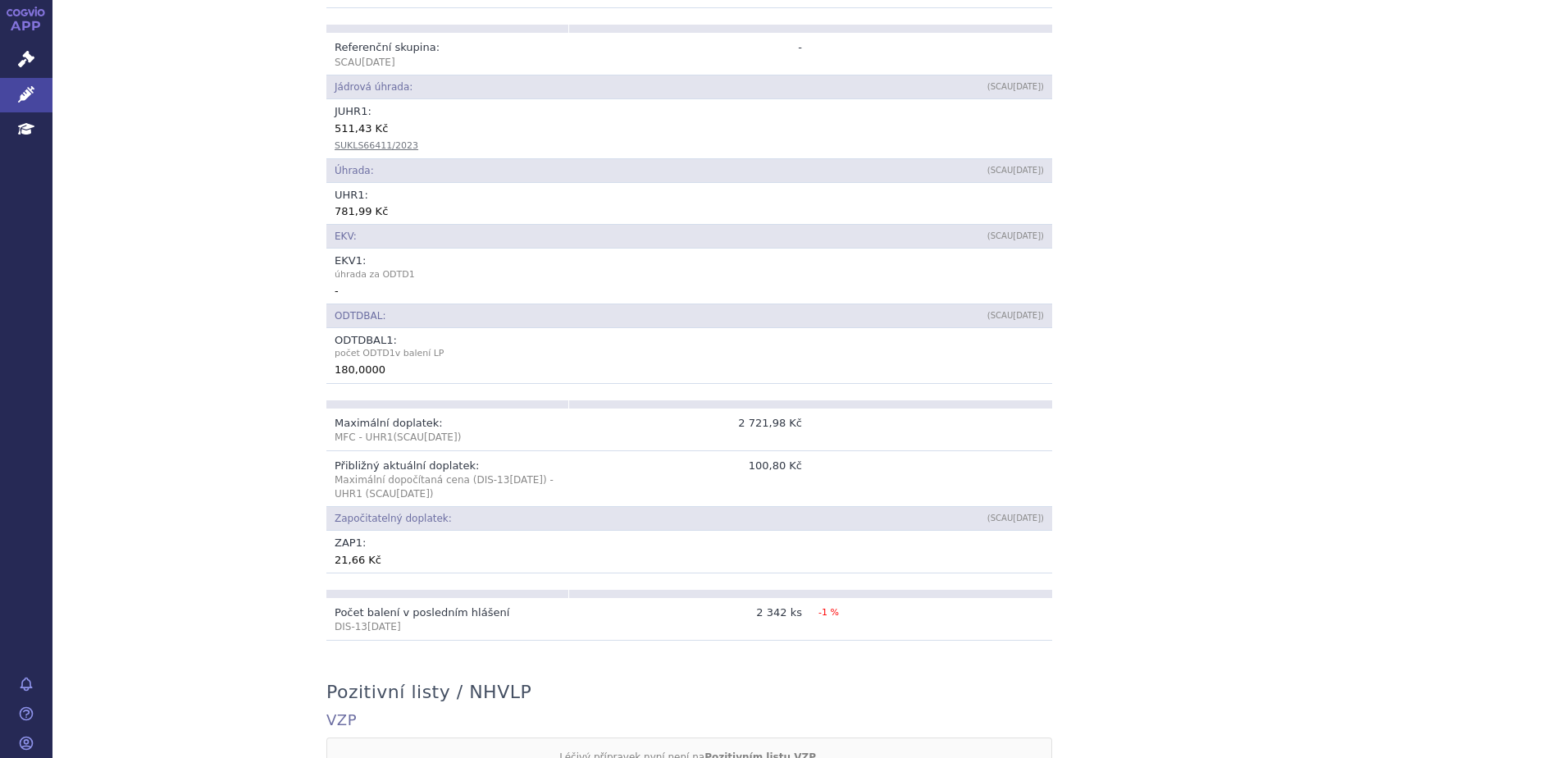
scroll to position [820, 0]
